Goal: Transaction & Acquisition: Purchase product/service

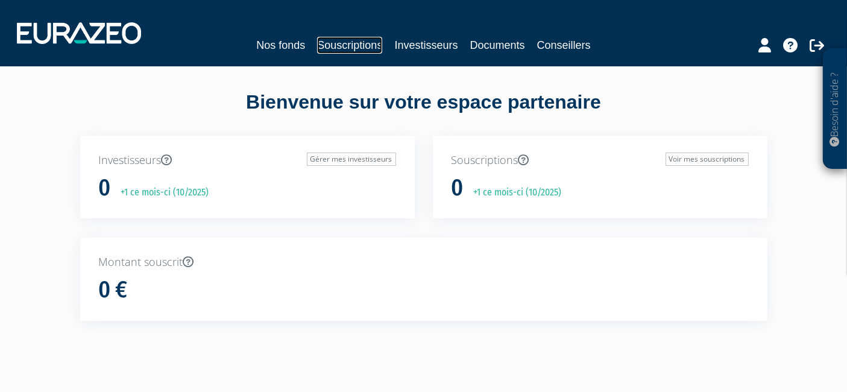
click at [344, 47] on link "Souscriptions" at bounding box center [349, 45] width 65 height 17
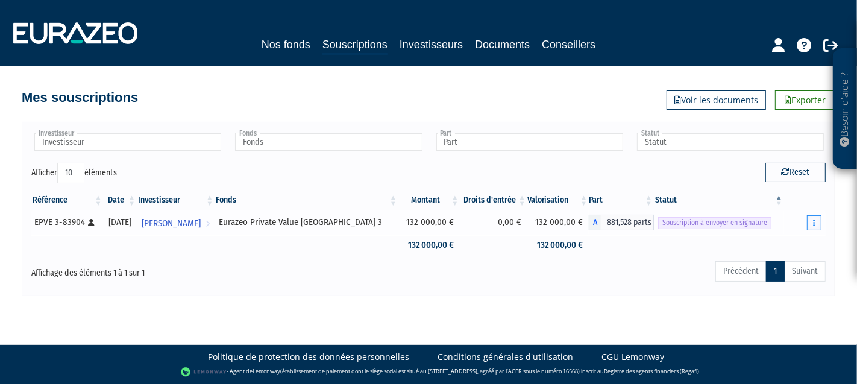
click at [818, 221] on button "button" at bounding box center [814, 222] width 14 height 15
click at [785, 242] on link "Envoyer à signer" at bounding box center [783, 245] width 69 height 20
drag, startPoint x: 475, startPoint y: 219, endPoint x: 498, endPoint y: 229, distance: 24.6
click at [498, 229] on td "0,00 €" at bounding box center [494, 222] width 67 height 24
click at [519, 256] on div "Référence Date Investisseur Fonds Montant Droits d'entrée Valorisation Part Sta…" at bounding box center [428, 222] width 813 height 73
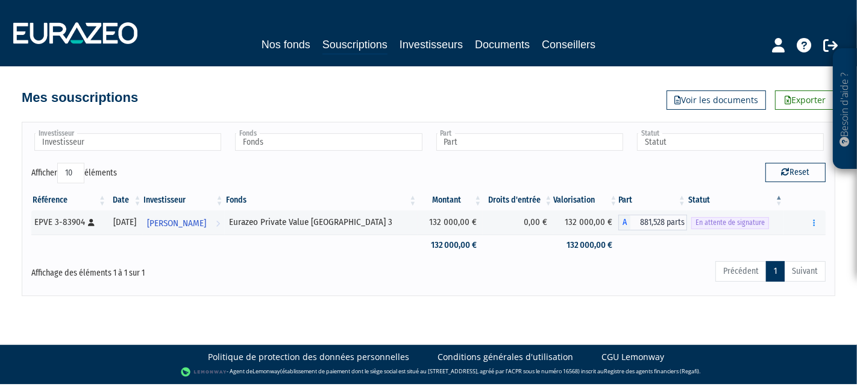
drag, startPoint x: 241, startPoint y: 25, endPoint x: 587, endPoint y: 70, distance: 349.0
click at [587, 70] on div "Besoin d'aide ? × J'ai besoin d'aide Si vous avez une question à propos du fonc…" at bounding box center [428, 148] width 857 height 296
click at [591, 69] on div "Mes souscriptions Exporter Voir les documents" at bounding box center [428, 87] width 687 height 43
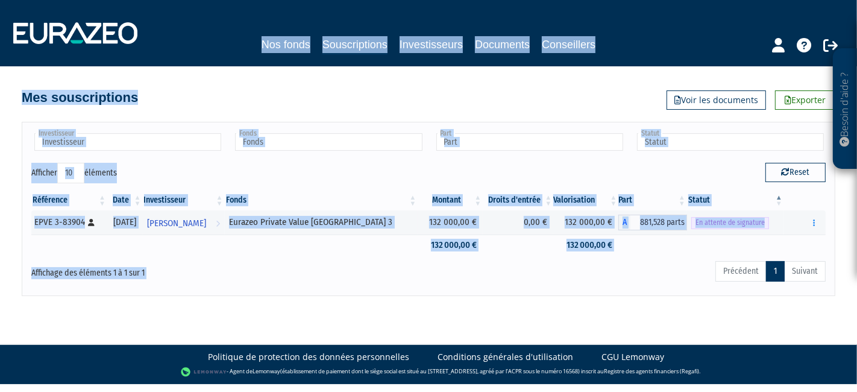
drag, startPoint x: 260, startPoint y: 51, endPoint x: 692, endPoint y: 283, distance: 490.4
click at [693, 283] on div "Besoin d'aide ? × J'ai besoin d'aide Si vous avez une question à propos du fonc…" at bounding box center [428, 148] width 857 height 296
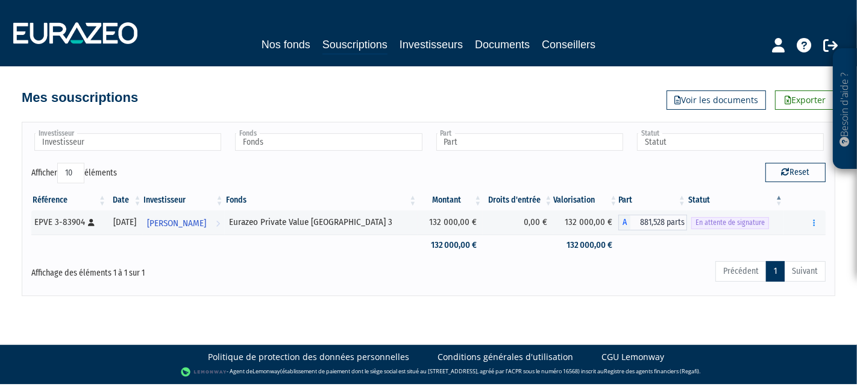
click at [596, 297] on body "Besoin d'aide ? × J'ai besoin d'aide Si vous avez une question à propos du fonc…" at bounding box center [428, 192] width 857 height 384
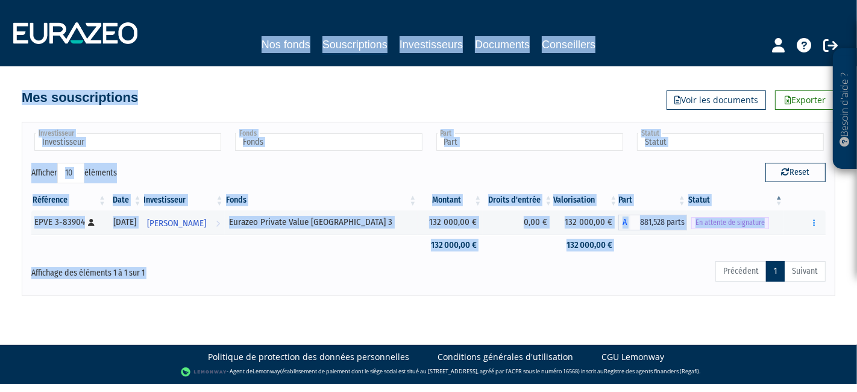
drag, startPoint x: 358, startPoint y: 156, endPoint x: 184, endPoint y: 51, distance: 203.7
click at [184, 51] on div "Besoin d'aide ? × J'ai besoin d'aide Si vous avez une question à propos du fonc…" at bounding box center [428, 148] width 857 height 296
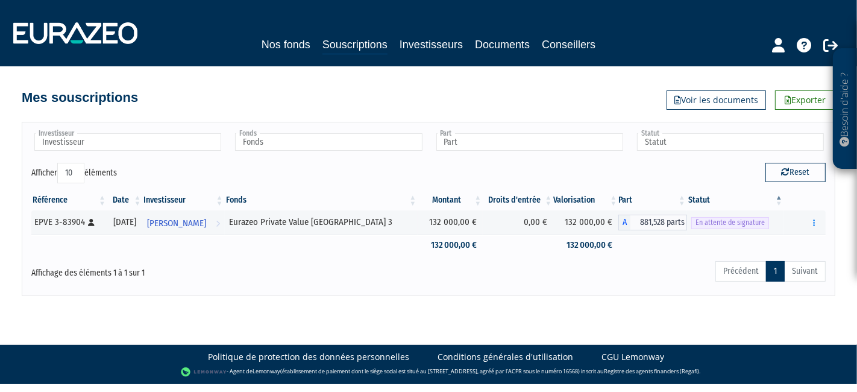
click at [213, 37] on div "Nos fonds Souscriptions Investisseurs Documents Conseillers" at bounding box center [428, 45] width 566 height 19
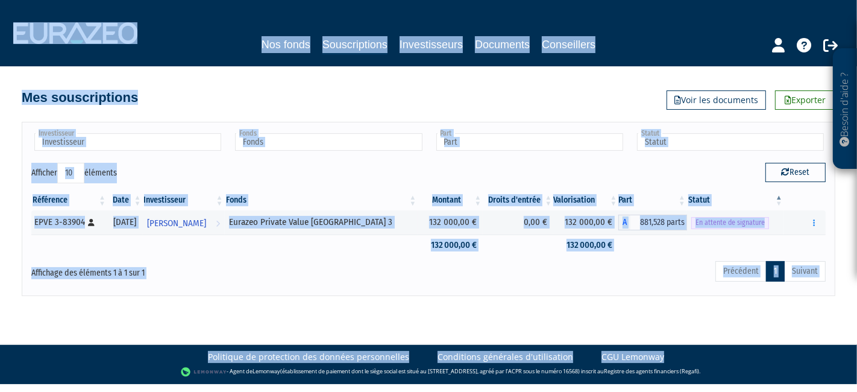
drag, startPoint x: 2, startPoint y: 6, endPoint x: 701, endPoint y: 282, distance: 751.4
click at [822, 298] on body "Besoin d'aide ? × J'ai besoin d'aide Si vous avez une question à propos du fonc…" at bounding box center [428, 192] width 857 height 384
click at [657, 280] on div "Précédent 1 Suivant" at bounding box center [598, 273] width 456 height 27
drag, startPoint x: 809, startPoint y: 297, endPoint x: 39, endPoint y: 20, distance: 818.0
click at [39, 20] on body "Besoin d'aide ? × J'ai besoin d'aide Si vous avez une question à propos du fonc…" at bounding box center [428, 192] width 857 height 384
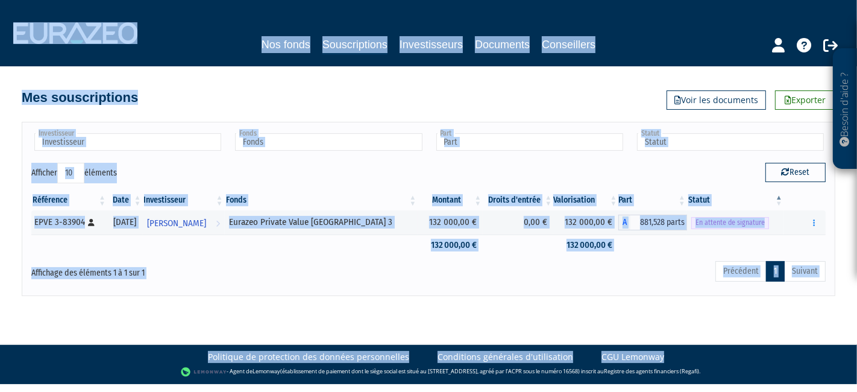
click at [238, 97] on div "Mes souscriptions Exporter Voir les documents" at bounding box center [429, 91] width 814 height 27
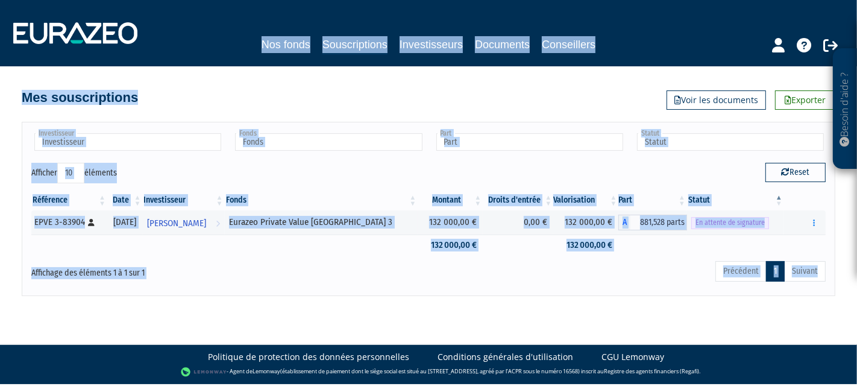
drag, startPoint x: 229, startPoint y: 32, endPoint x: 839, endPoint y: 295, distance: 663.8
click at [839, 289] on div "Besoin d'aide ? × J'ai besoin d'aide Si vous avez une question à propos du fonc…" at bounding box center [428, 148] width 857 height 296
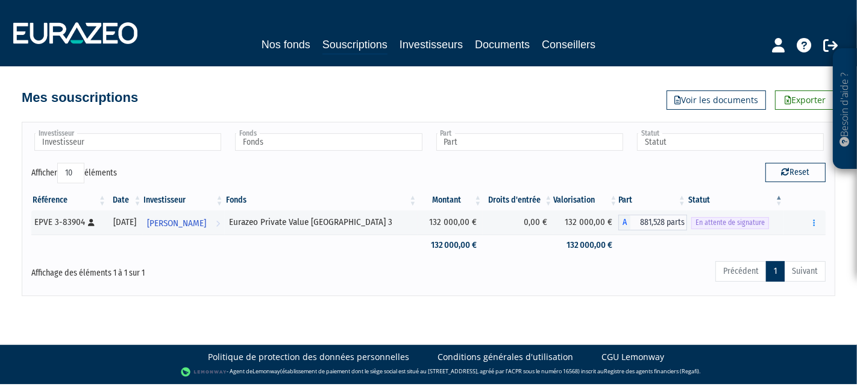
click at [838, 295] on body "Besoin d'aide ? × J'ai besoin d'aide Si vous avez une question à propos du fonc…" at bounding box center [428, 192] width 857 height 384
drag, startPoint x: 838, startPoint y: 295, endPoint x: 65, endPoint y: -4, distance: 828.8
click at [65, 0] on html "Besoin d'aide ? × J'ai besoin d'aide Si vous avez une question à propos du fonc…" at bounding box center [428, 192] width 857 height 384
click at [284, 89] on div "Mes souscriptions Exporter Voir les documents" at bounding box center [429, 91] width 814 height 27
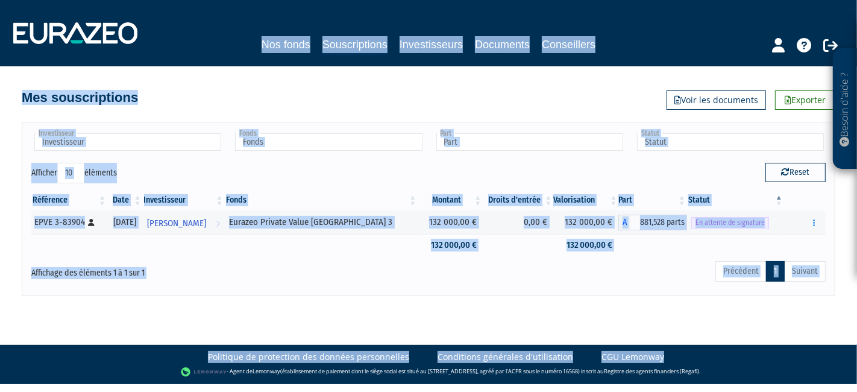
drag, startPoint x: 227, startPoint y: 30, endPoint x: 828, endPoint y: 318, distance: 666.4
click at [828, 318] on body "Besoin d'aide ? × J'ai besoin d'aide Si vous avez une question à propos du fonc…" at bounding box center [428, 192] width 857 height 384
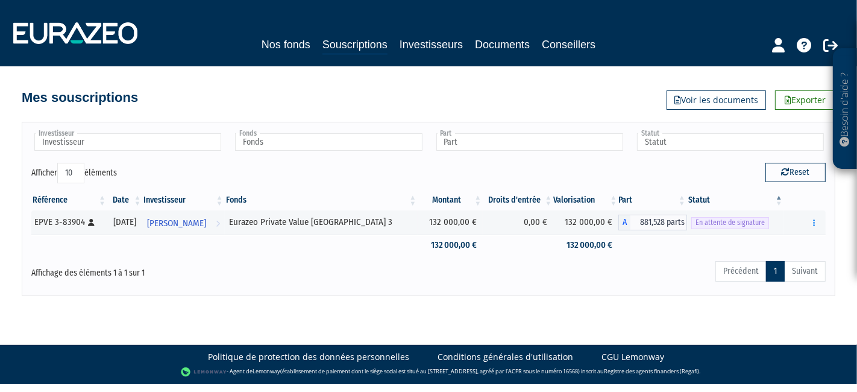
click at [828, 318] on body "Besoin d'aide ? × J'ai besoin d'aide Si vous avez une question à propos du fonc…" at bounding box center [428, 192] width 857 height 384
click at [54, 303] on body "Besoin d'aide ? × J'ai besoin d'aide Si vous avez une question à propos du fonc…" at bounding box center [428, 192] width 857 height 384
